Goal: Information Seeking & Learning: Understand process/instructions

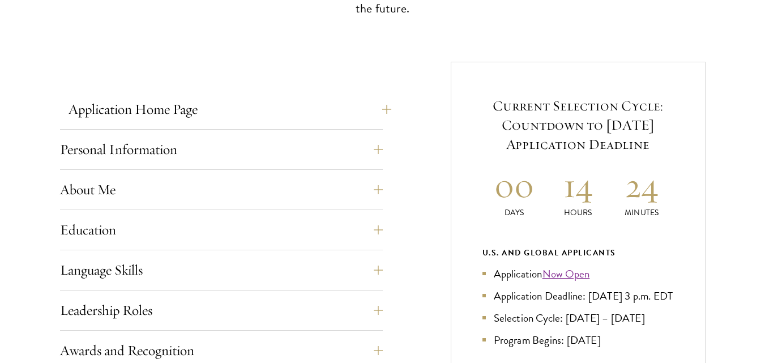
scroll to position [453, 0]
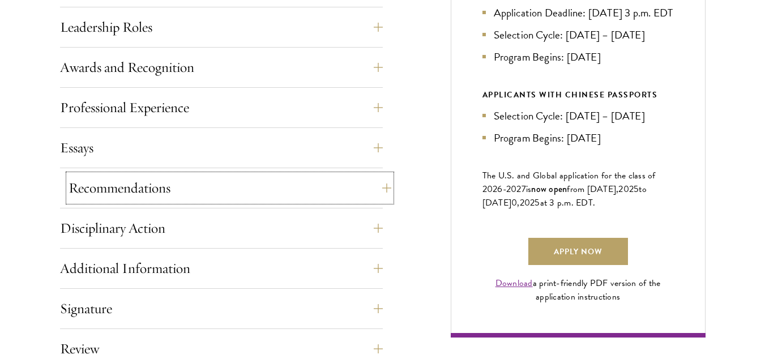
click at [217, 190] on button "Recommendations" at bounding box center [230, 187] width 323 height 27
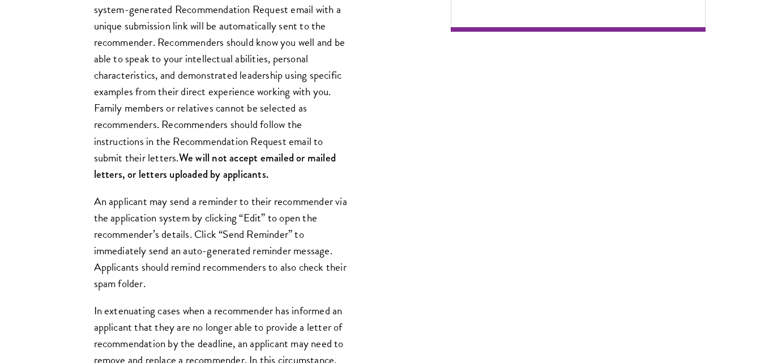
scroll to position [1020, 0]
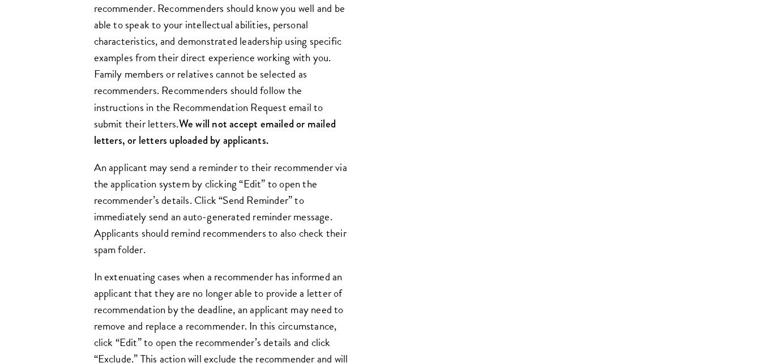
click at [329, 153] on div "Register three recommenders by providing their names, professional titles, and …" at bounding box center [221, 323] width 323 height 911
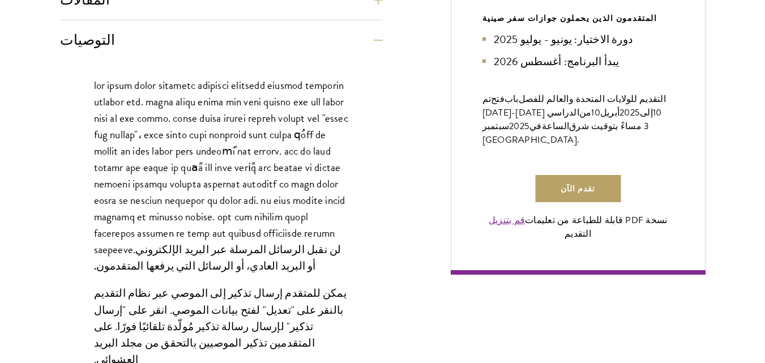
scroll to position [829, 0]
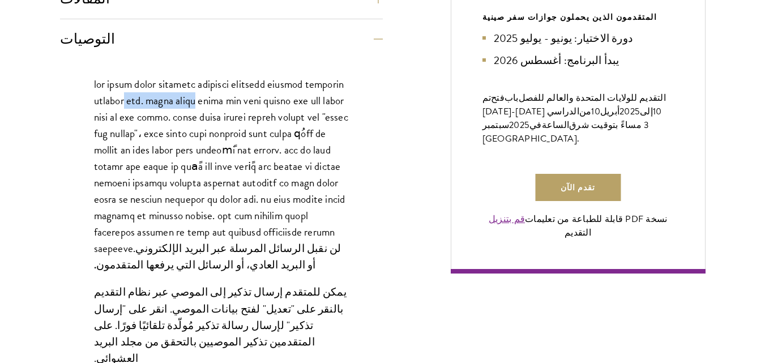
drag, startPoint x: 343, startPoint y: 63, endPoint x: 285, endPoint y: 79, distance: 59.4
click at [285, 79] on p "لن نقبل الرسائل المرسلة عبر البريد الإلكتروني أو البريد العادي، أو الرسائل التي…" at bounding box center [221, 175] width 255 height 198
click at [278, 90] on font at bounding box center [221, 166] width 254 height 181
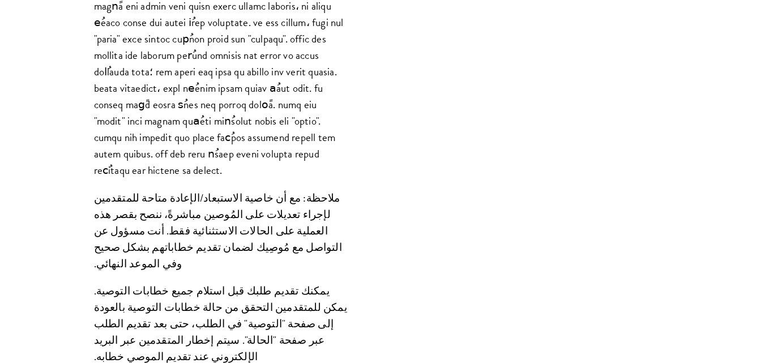
scroll to position [1225, 0]
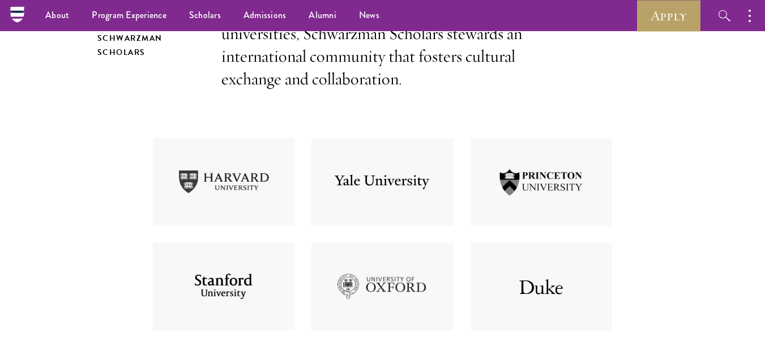
scroll to position [273, 0]
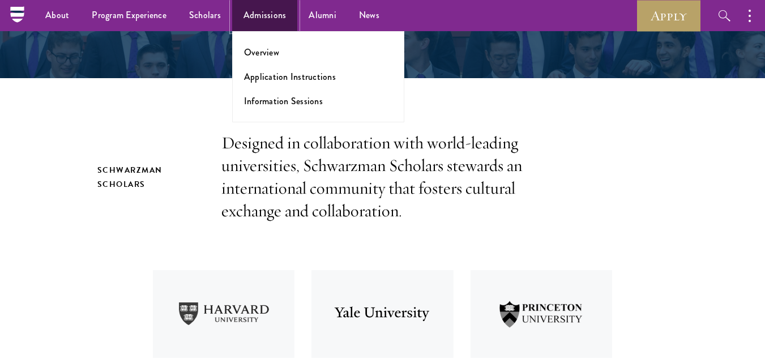
click at [268, 5] on link "Admissions" at bounding box center [265, 15] width 66 height 31
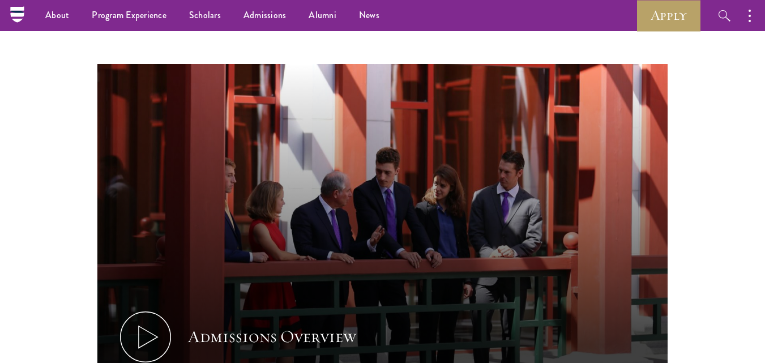
scroll to position [449, 0]
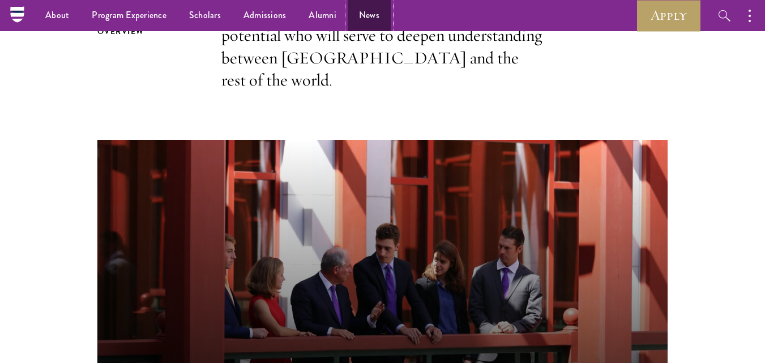
click at [375, 9] on link "News" at bounding box center [369, 15] width 43 height 31
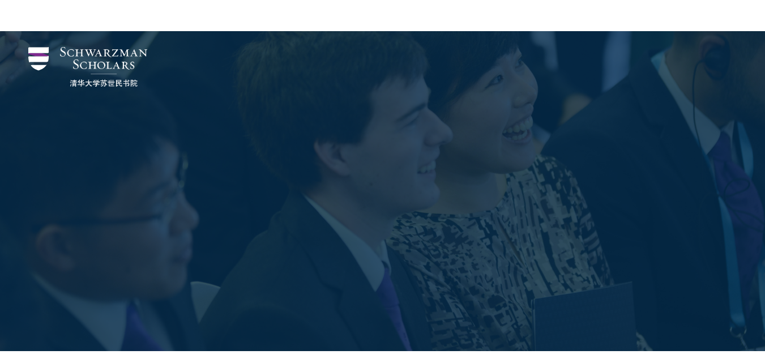
click at [0, 74] on div at bounding box center [382, 191] width 765 height 320
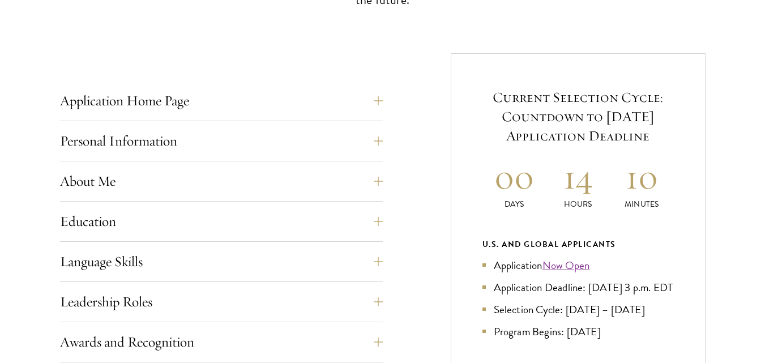
scroll to position [432, 0]
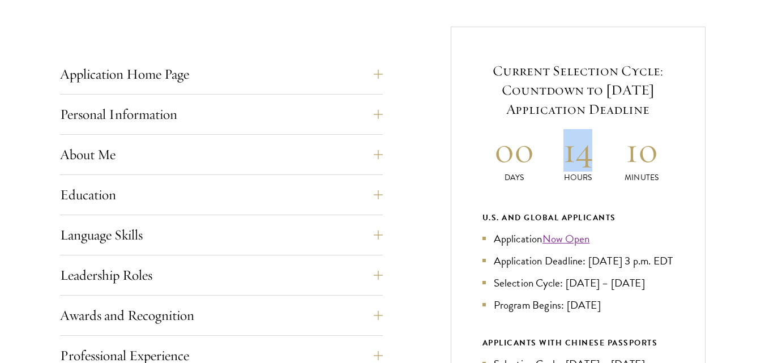
drag, startPoint x: 560, startPoint y: 153, endPoint x: 602, endPoint y: 148, distance: 41.7
click at [602, 148] on h2 "14" at bounding box center [578, 150] width 64 height 42
click at [597, 168] on h2 "14" at bounding box center [578, 150] width 64 height 42
drag, startPoint x: 569, startPoint y: 159, endPoint x: 620, endPoint y: 160, distance: 51.0
click at [620, 160] on div "00 Days 14 Hours 09 Minutes" at bounding box center [578, 156] width 191 height 54
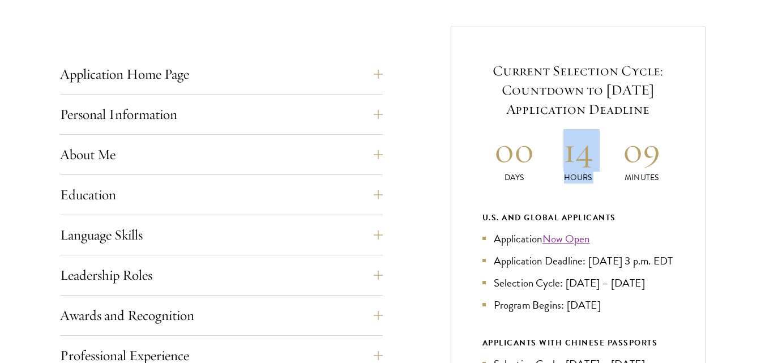
scroll to position [318, 0]
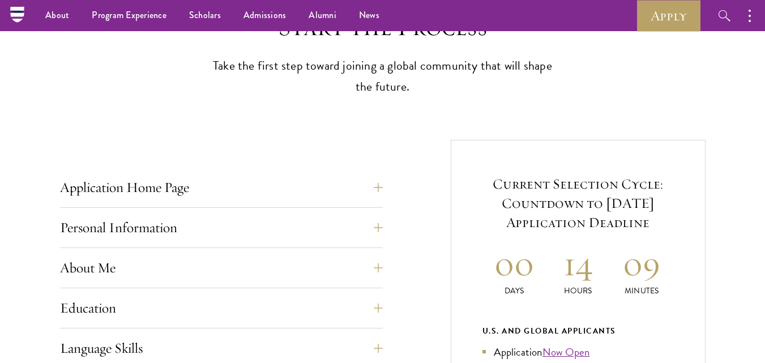
drag, startPoint x: 591, startPoint y: 274, endPoint x: 555, endPoint y: 272, distance: 36.3
click at [555, 272] on h2 "14" at bounding box center [578, 263] width 64 height 42
